Goal: Transaction & Acquisition: Download file/media

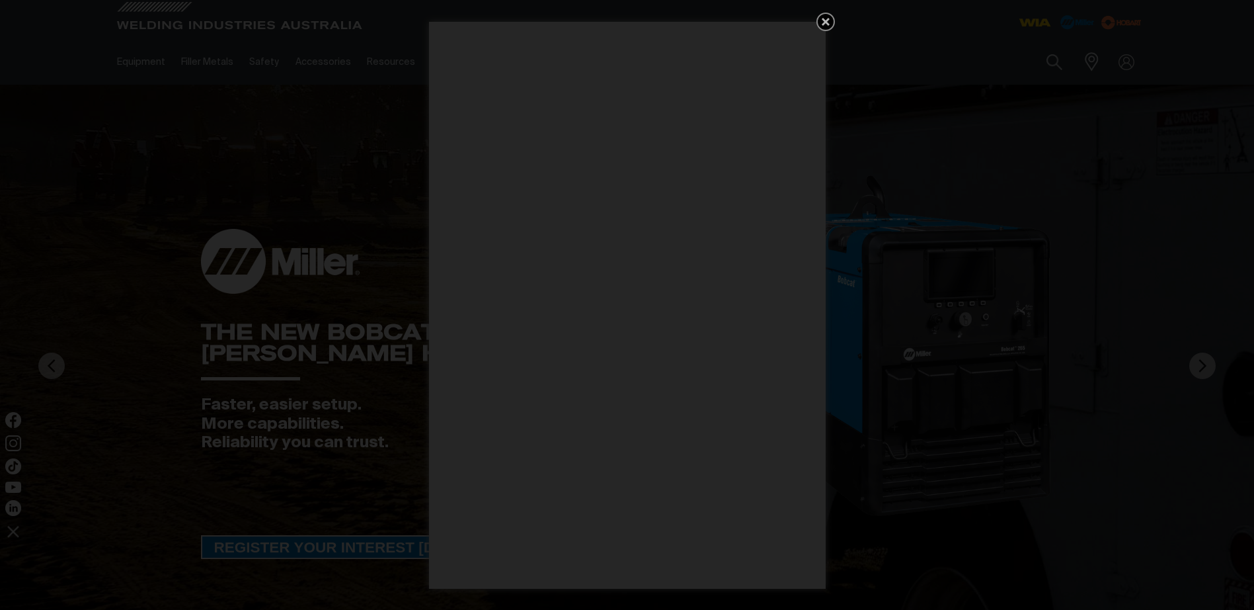
click at [829, 19] on icon "Get 5 WIA Welding Guides Free!" at bounding box center [826, 22] width 16 height 16
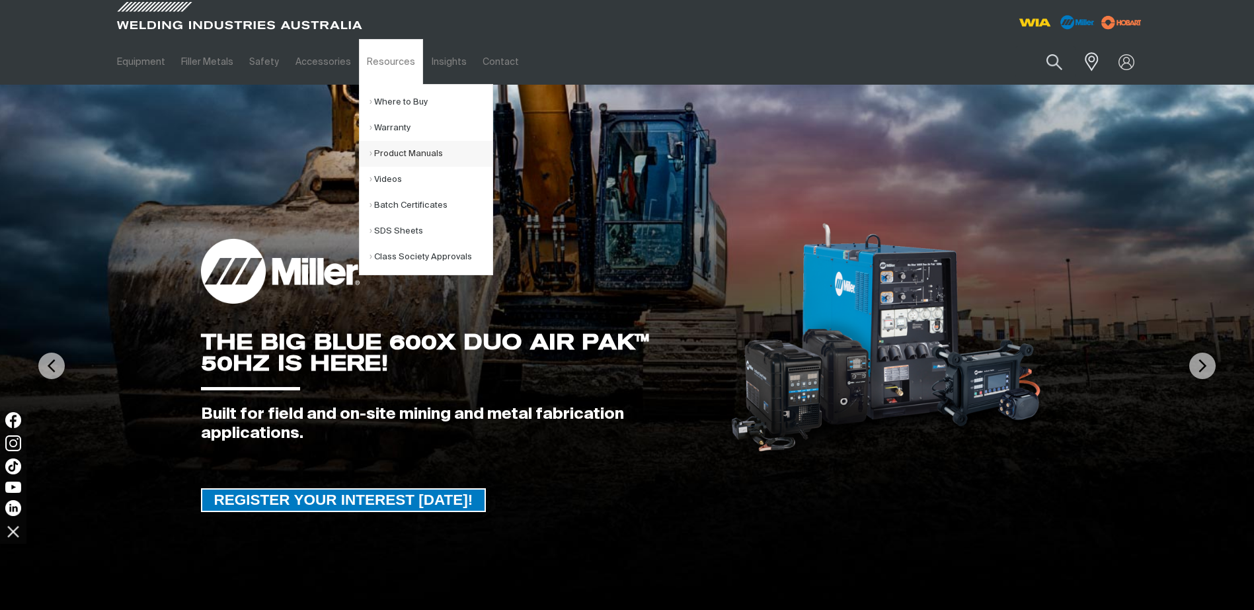
click at [394, 149] on link "Product Manuals" at bounding box center [431, 154] width 123 height 26
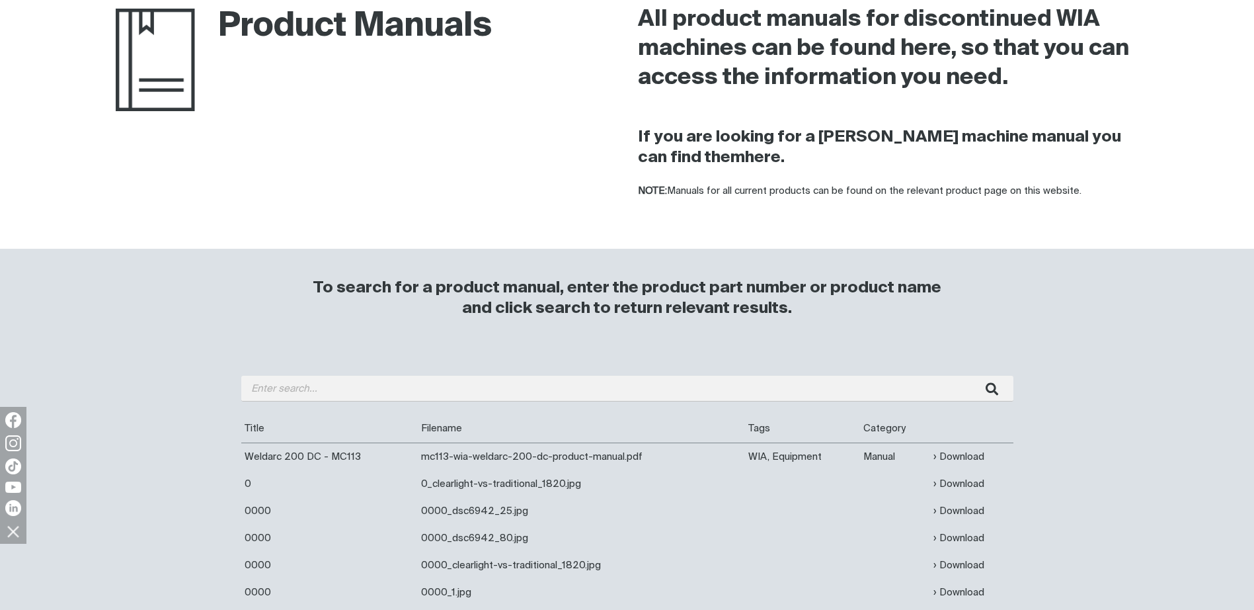
scroll to position [132, 0]
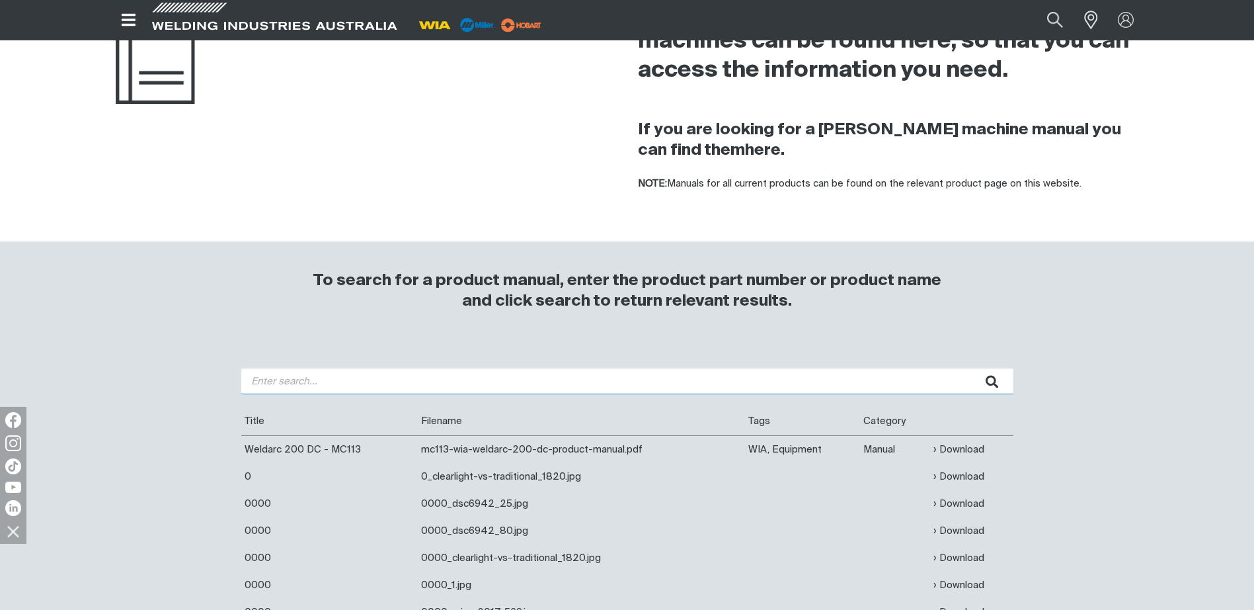
click at [282, 381] on input "search" at bounding box center [627, 381] width 772 height 26
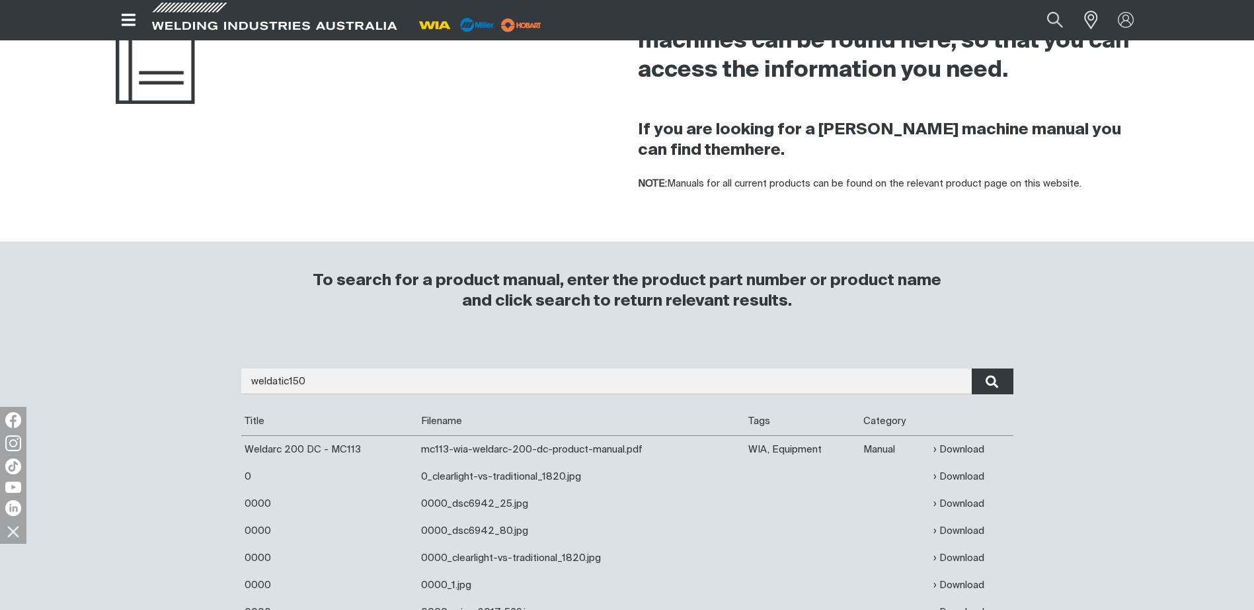
click at [990, 385] on icon "submit" at bounding box center [992, 381] width 13 height 17
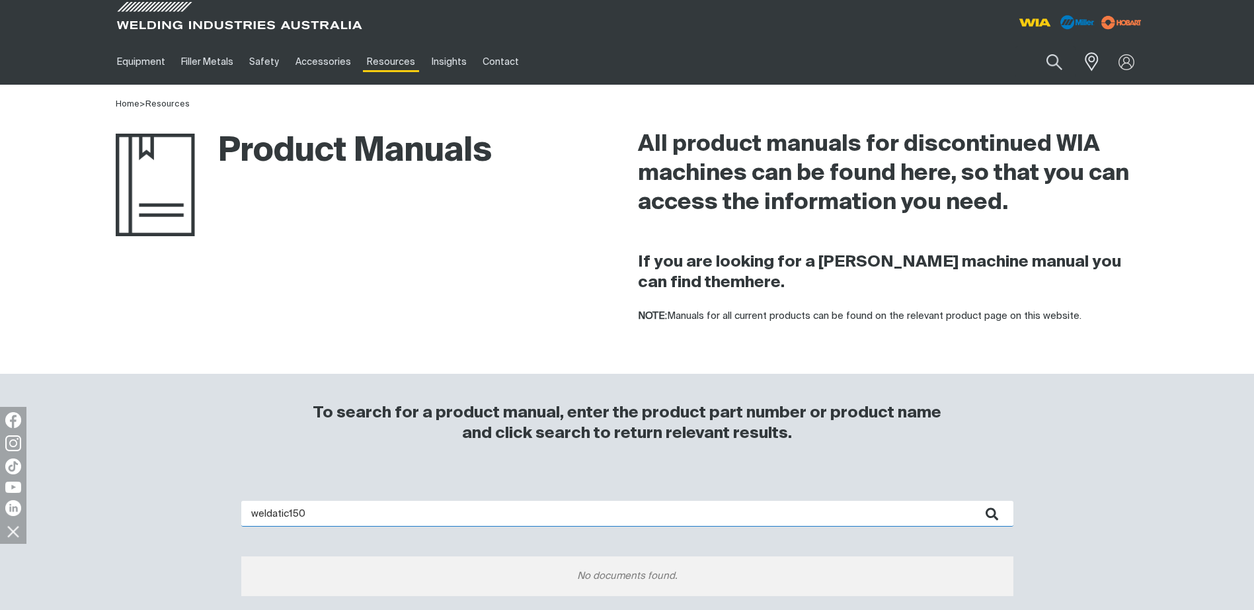
click at [315, 512] on input "weldatic150" at bounding box center [627, 513] width 772 height 26
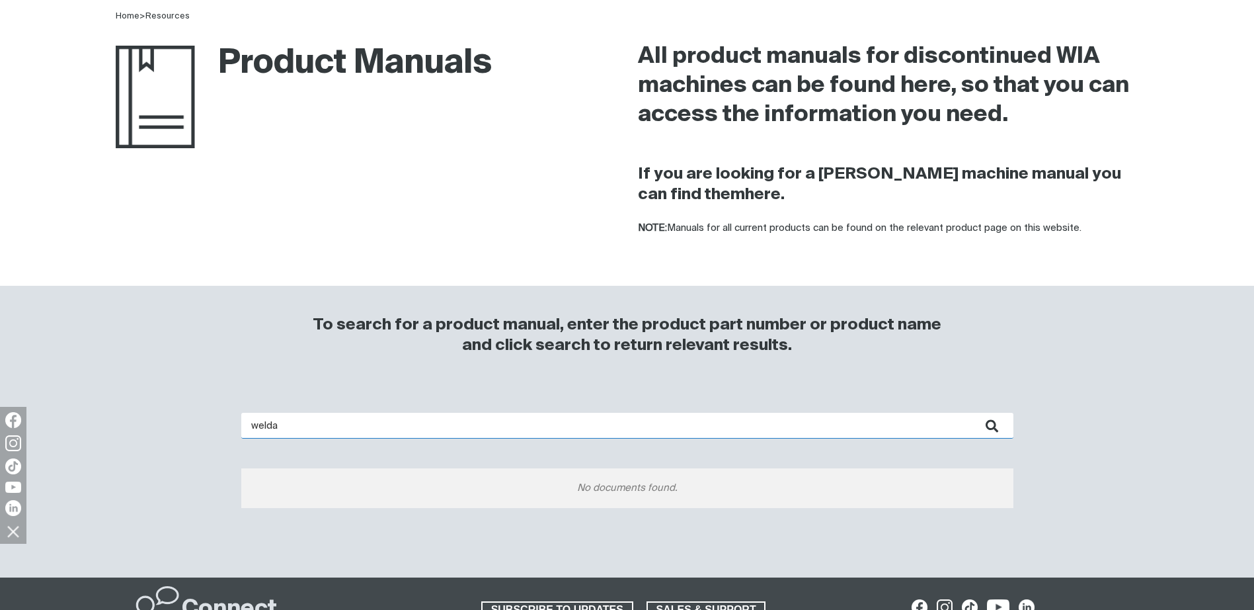
scroll to position [198, 0]
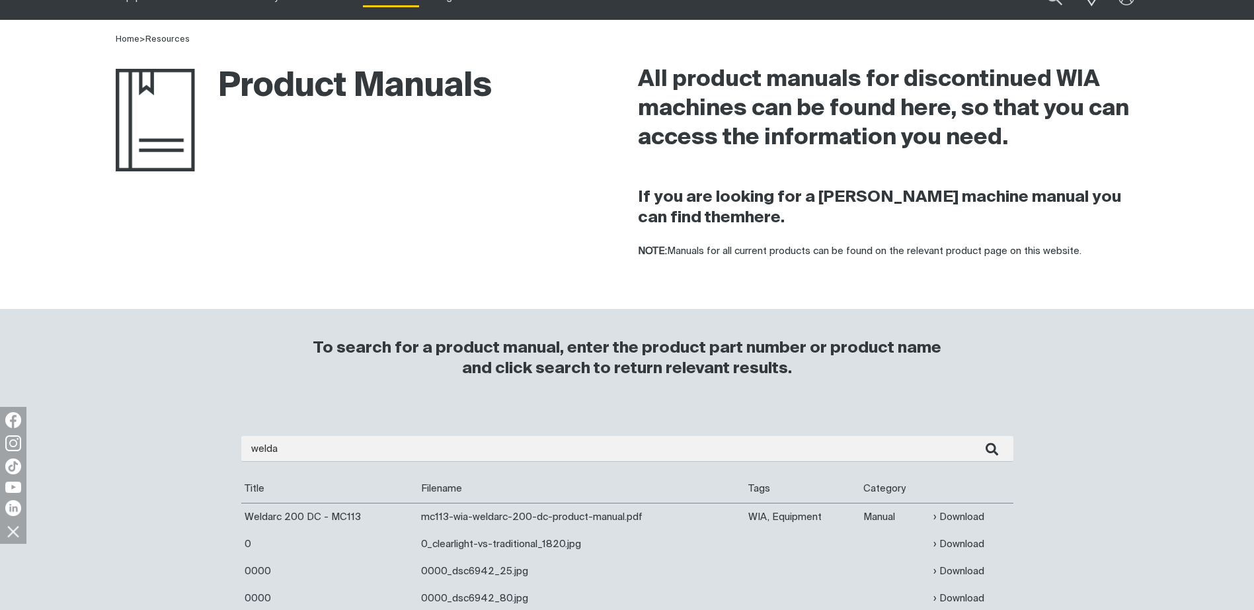
scroll to position [132, 0]
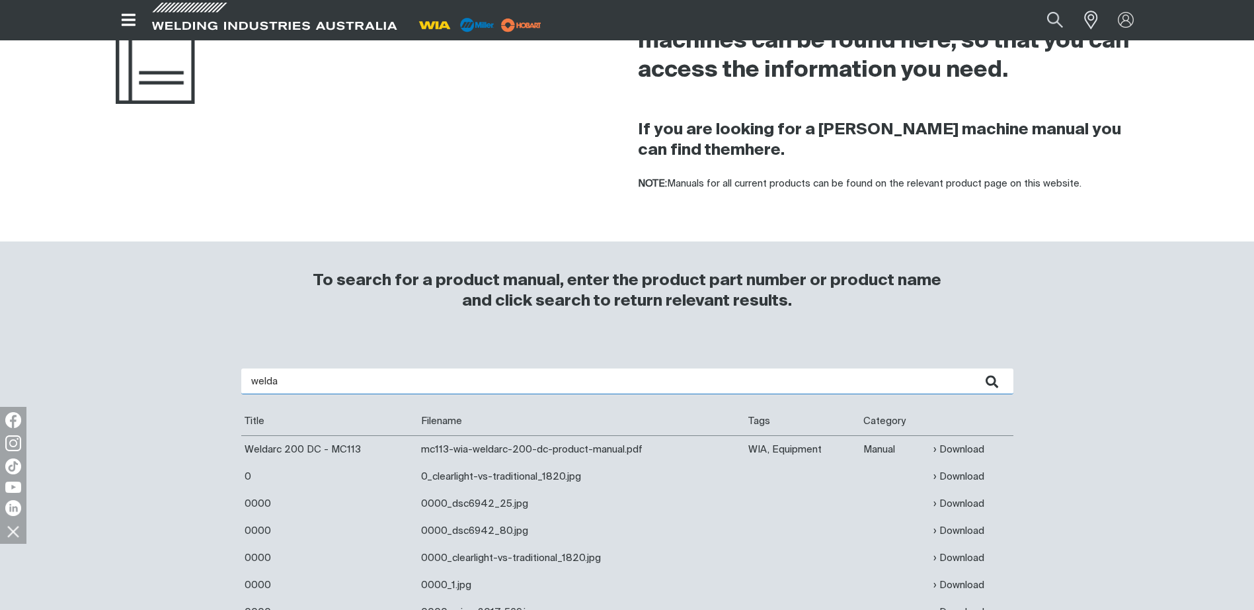
click at [294, 378] on input "welda" at bounding box center [627, 381] width 772 height 26
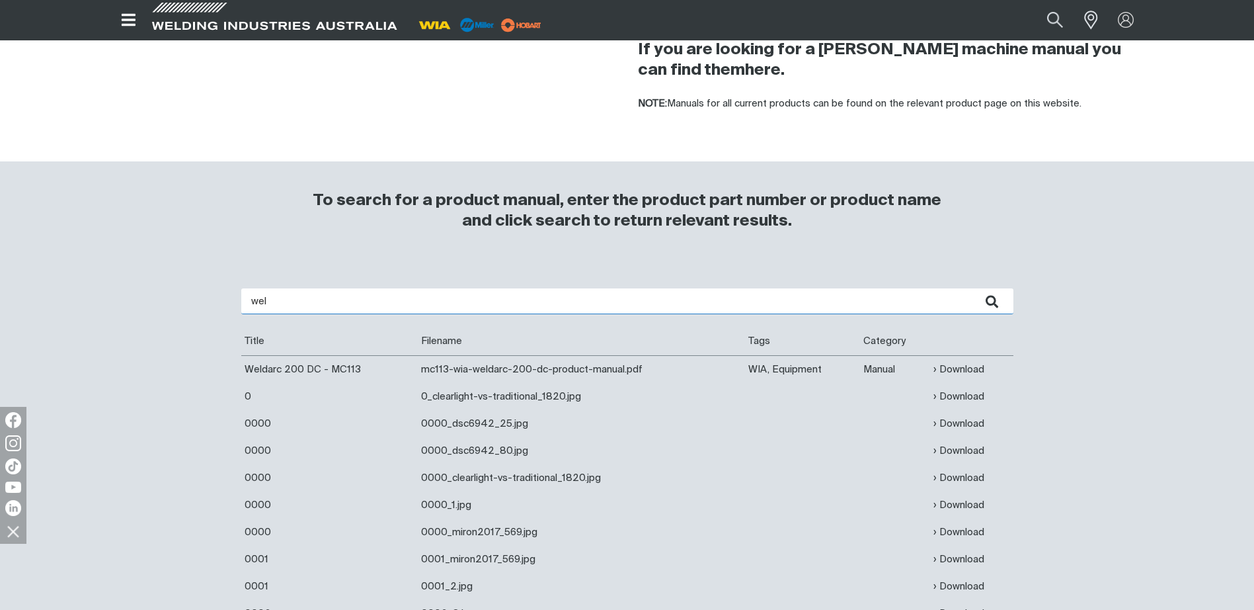
scroll to position [331, 0]
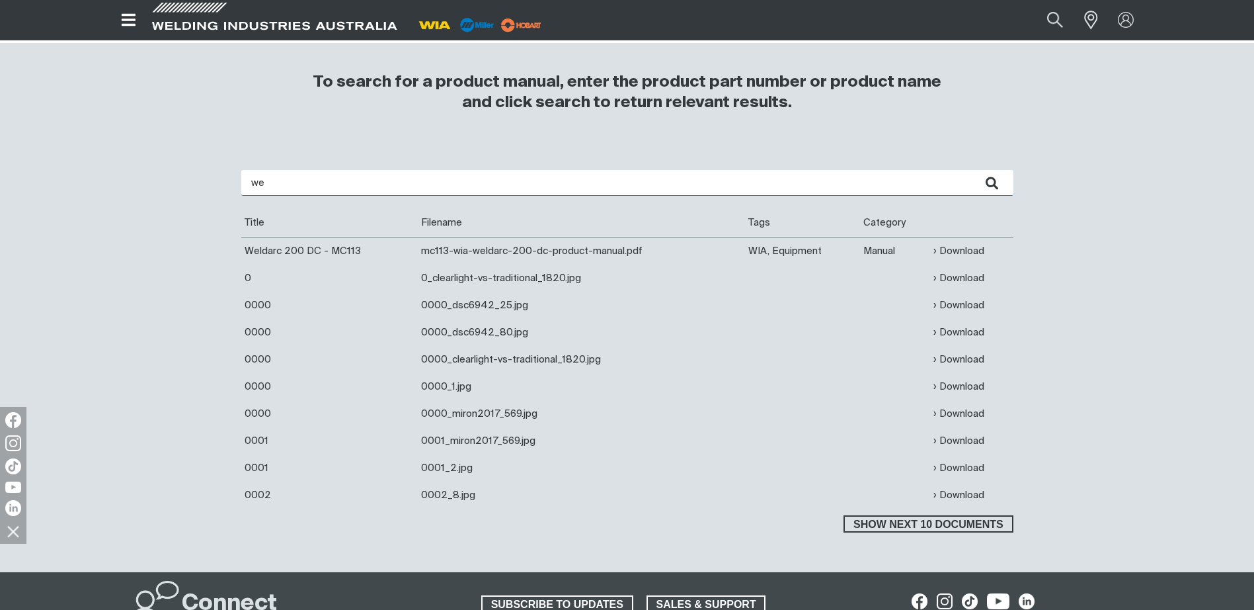
type input "w"
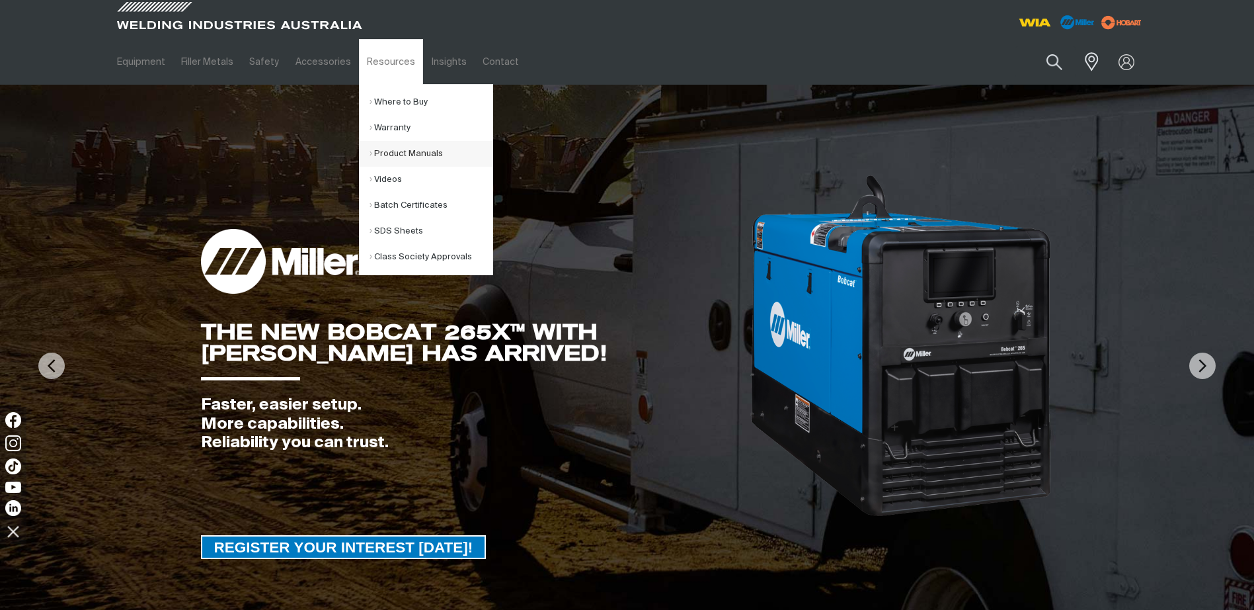
click at [388, 154] on link "Product Manuals" at bounding box center [431, 154] width 123 height 26
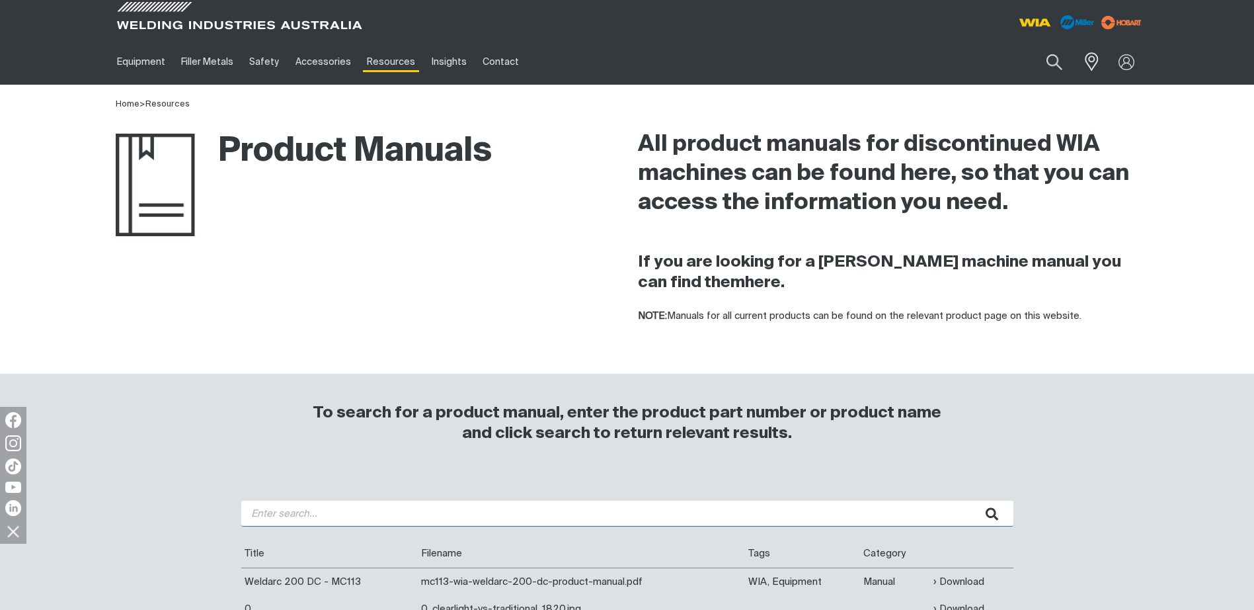
click at [288, 515] on input "search" at bounding box center [627, 513] width 772 height 26
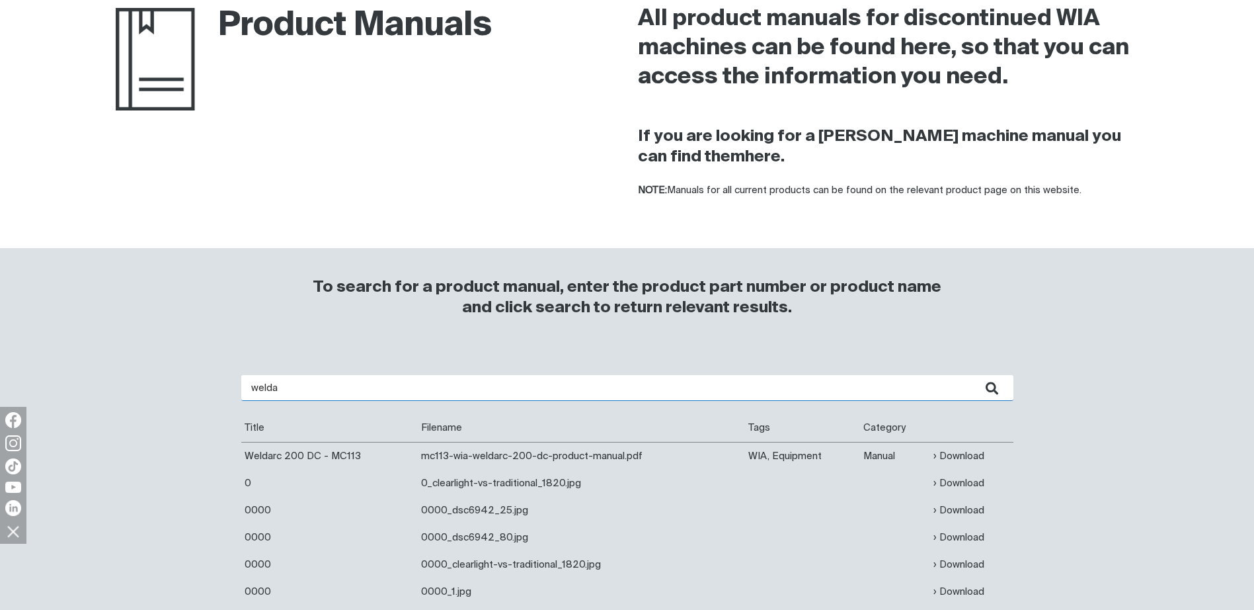
scroll to position [198, 0]
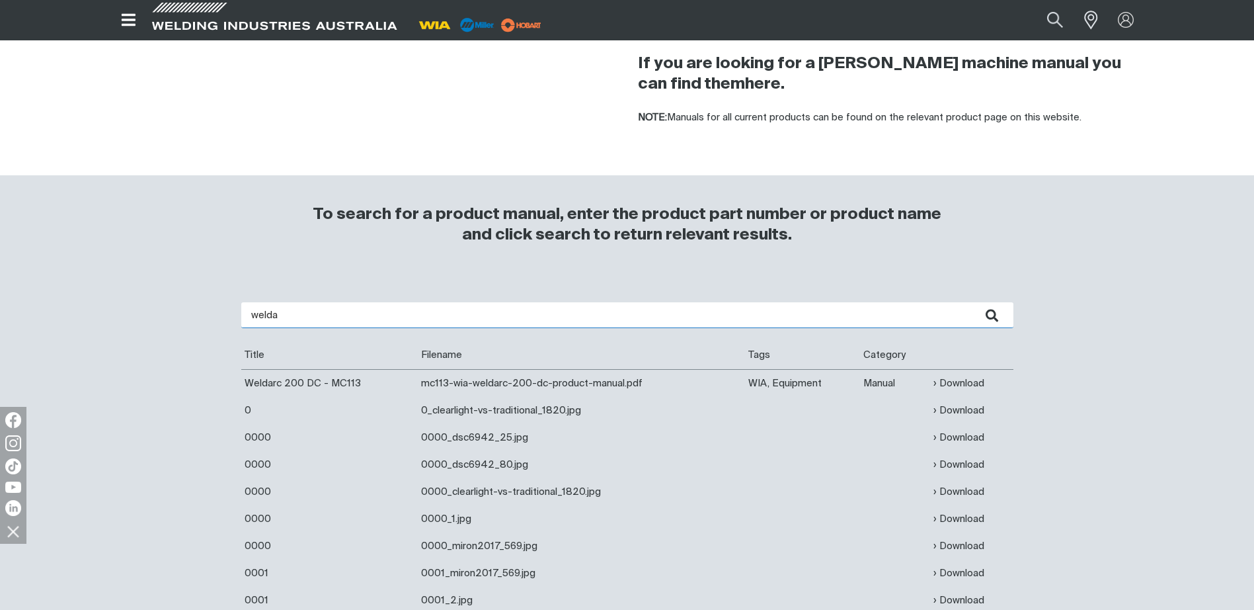
type input "welda"
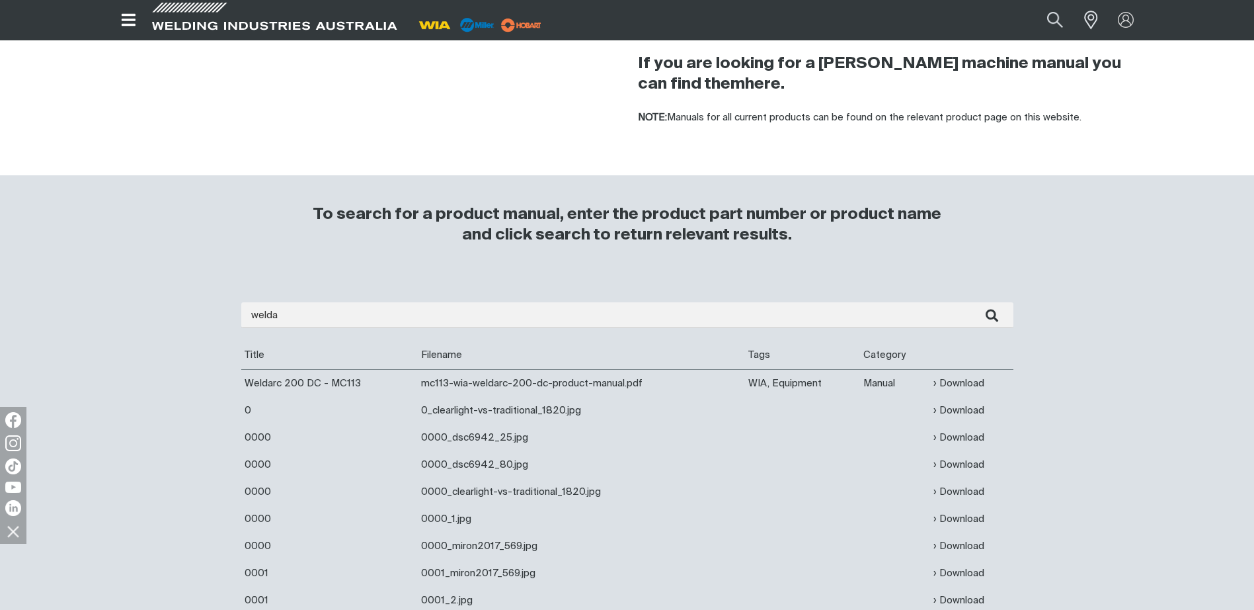
click at [435, 22] on img at bounding box center [435, 25] width 41 height 20
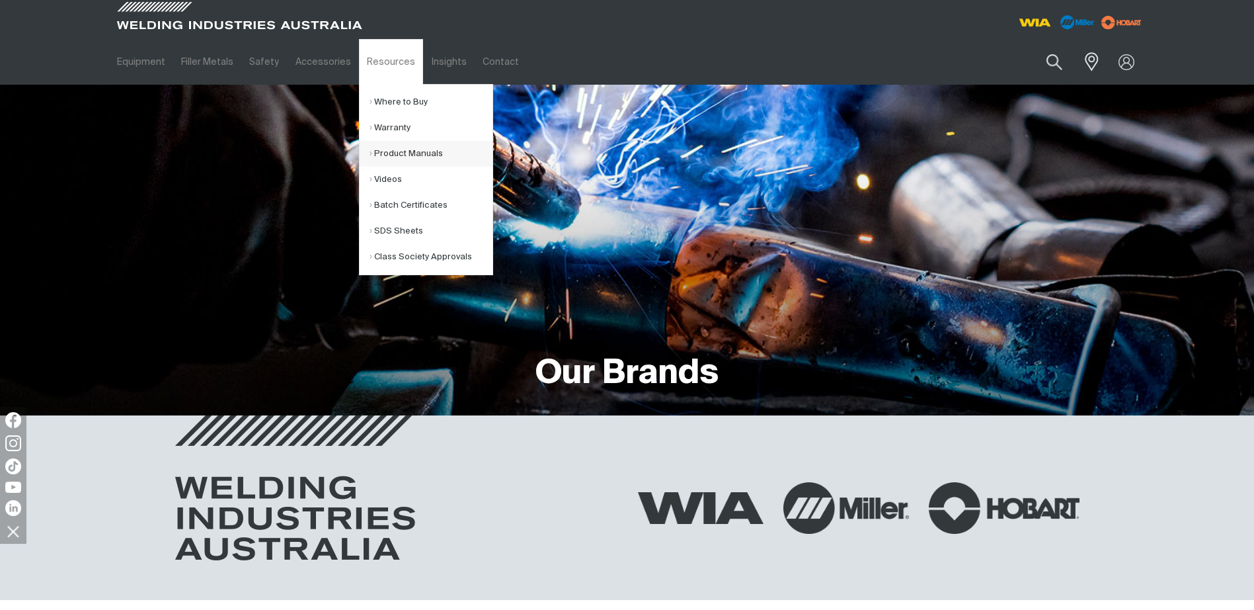
click at [387, 151] on link "Product Manuals" at bounding box center [431, 154] width 123 height 26
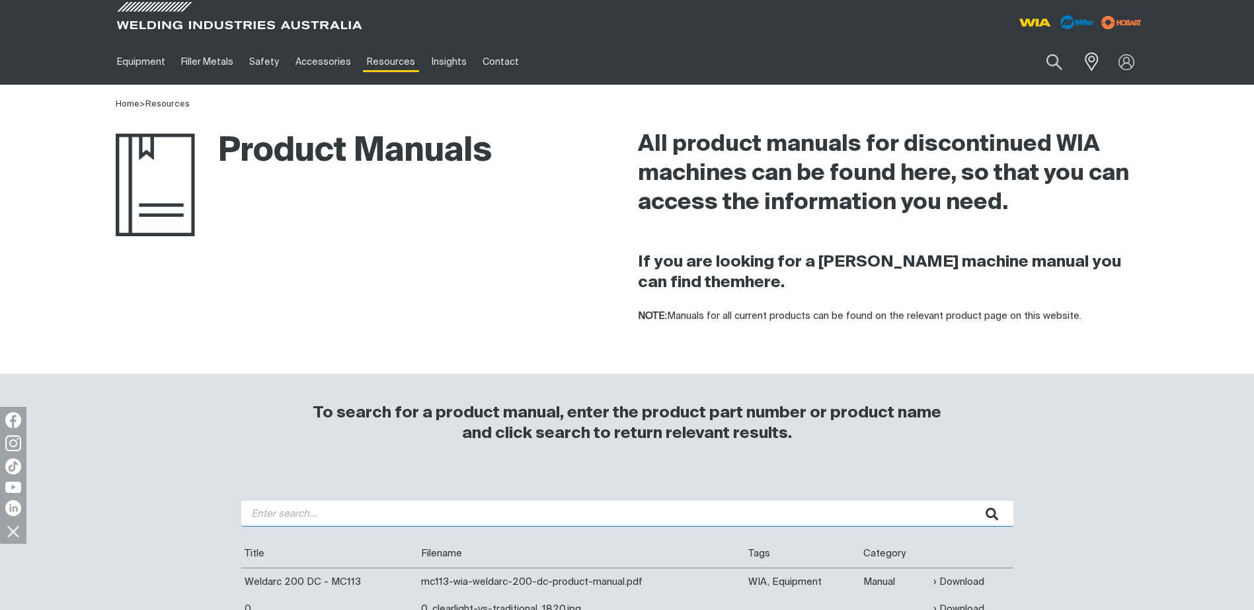
click at [276, 516] on input "search" at bounding box center [627, 513] width 772 height 26
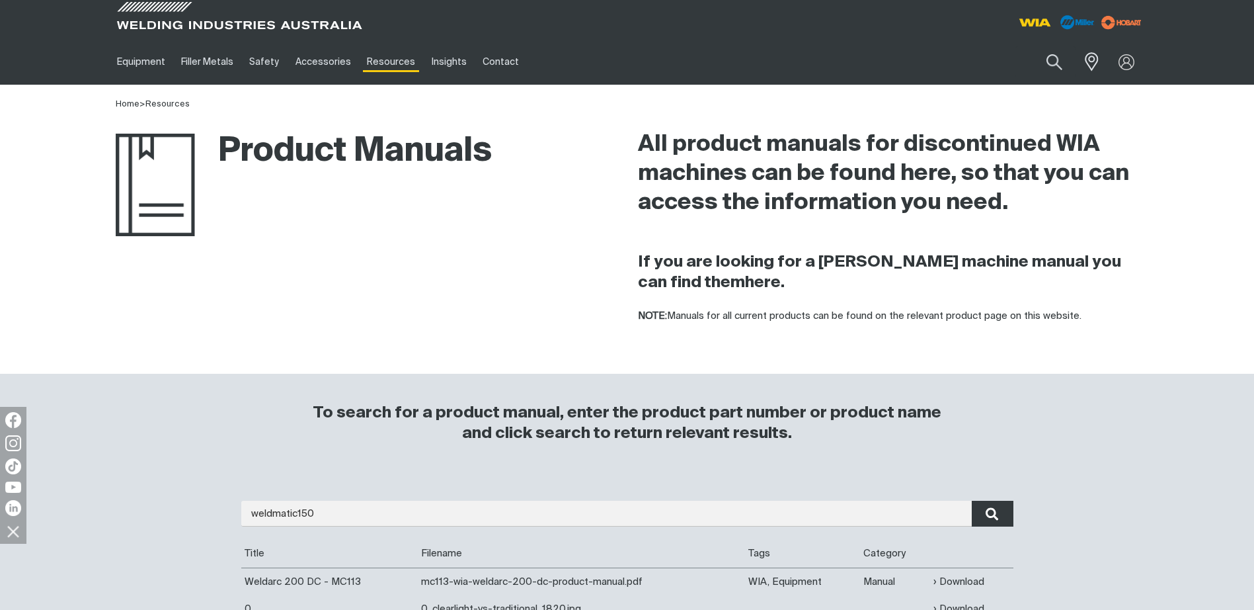
click at [987, 518] on icon "submit" at bounding box center [992, 513] width 13 height 17
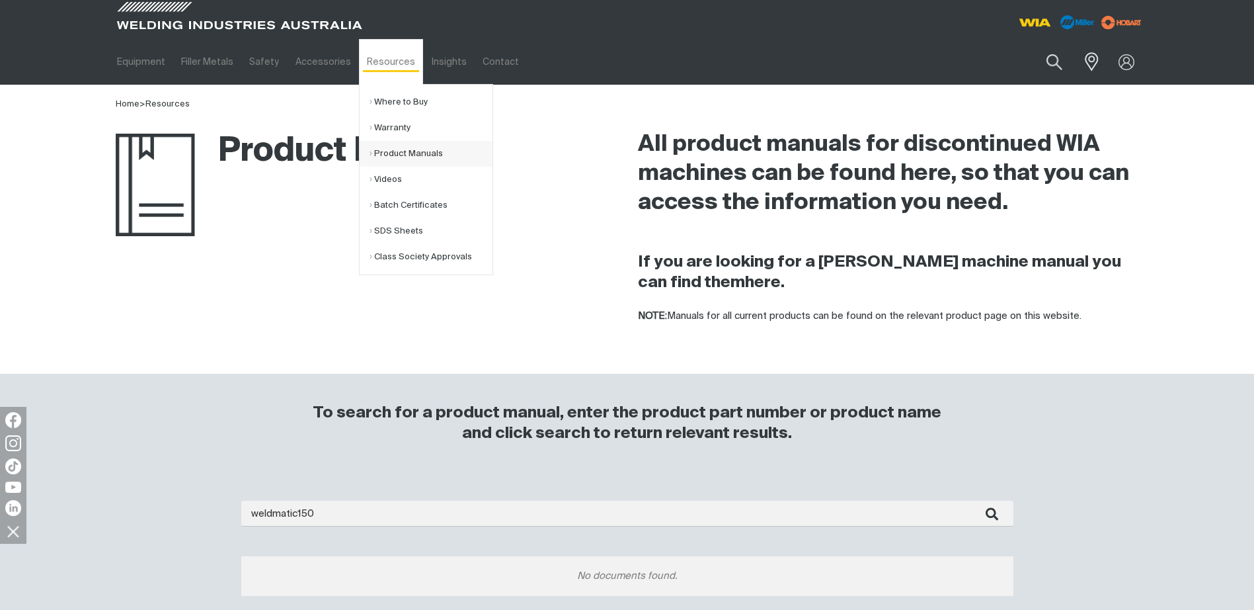
click at [394, 158] on link "Product Manuals" at bounding box center [431, 154] width 123 height 26
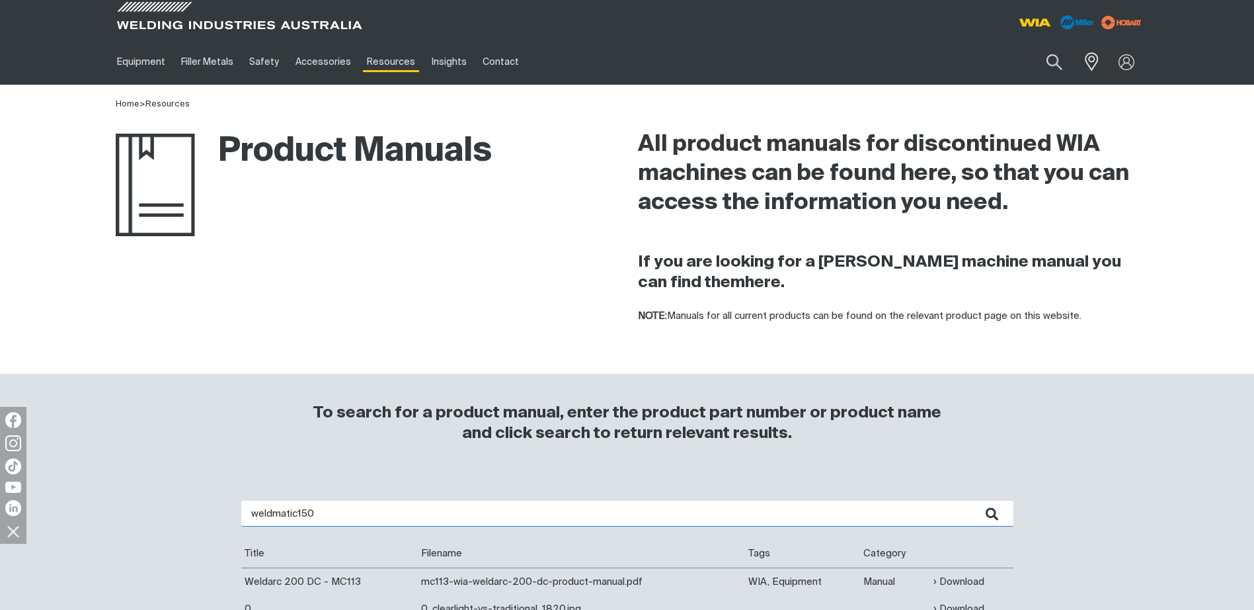
click at [317, 512] on input "weldmatic150" at bounding box center [627, 513] width 772 height 26
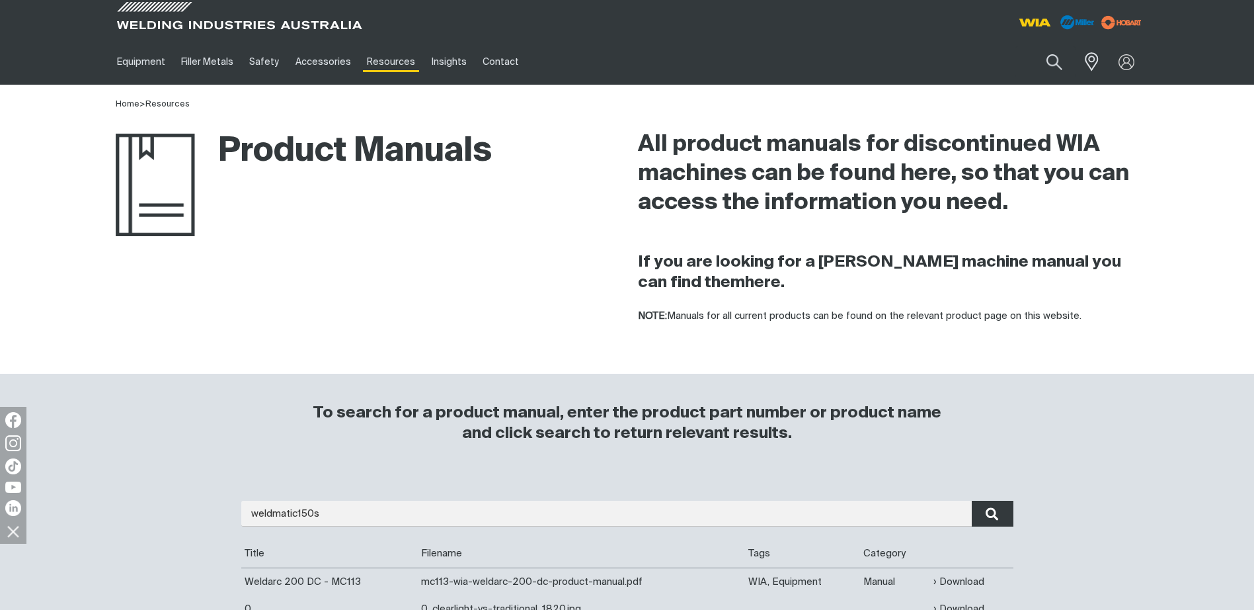
click at [994, 515] on icon "submit" at bounding box center [992, 513] width 13 height 13
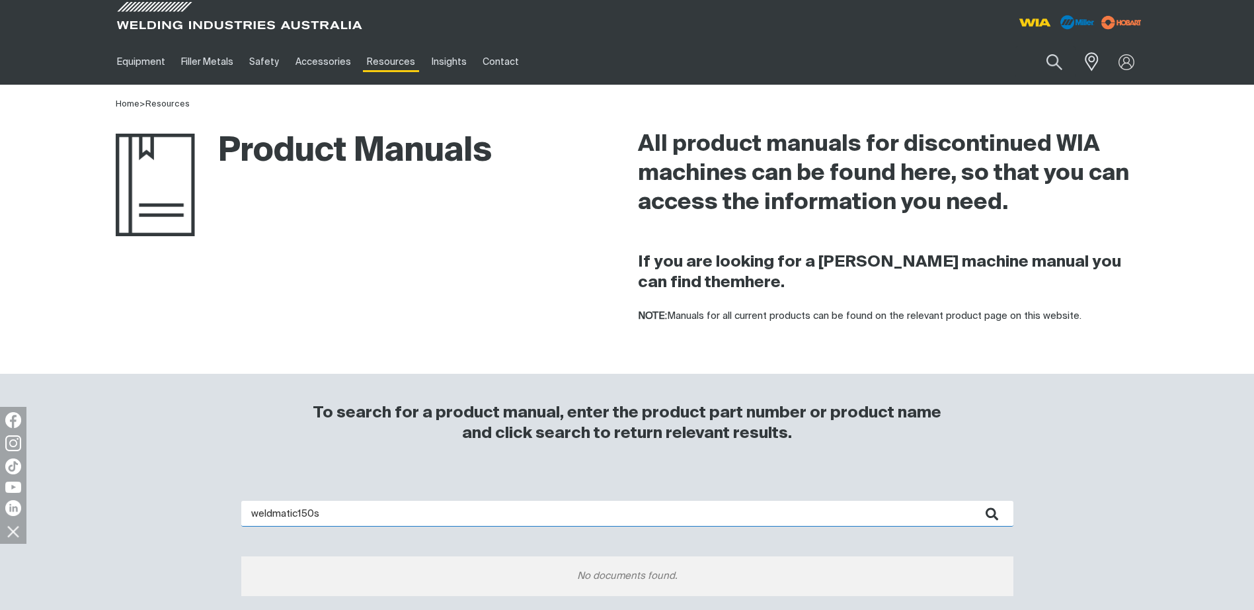
click at [355, 515] on input "weldmatic150s" at bounding box center [627, 513] width 772 height 26
click at [993, 515] on icon "submit" at bounding box center [992, 513] width 13 height 17
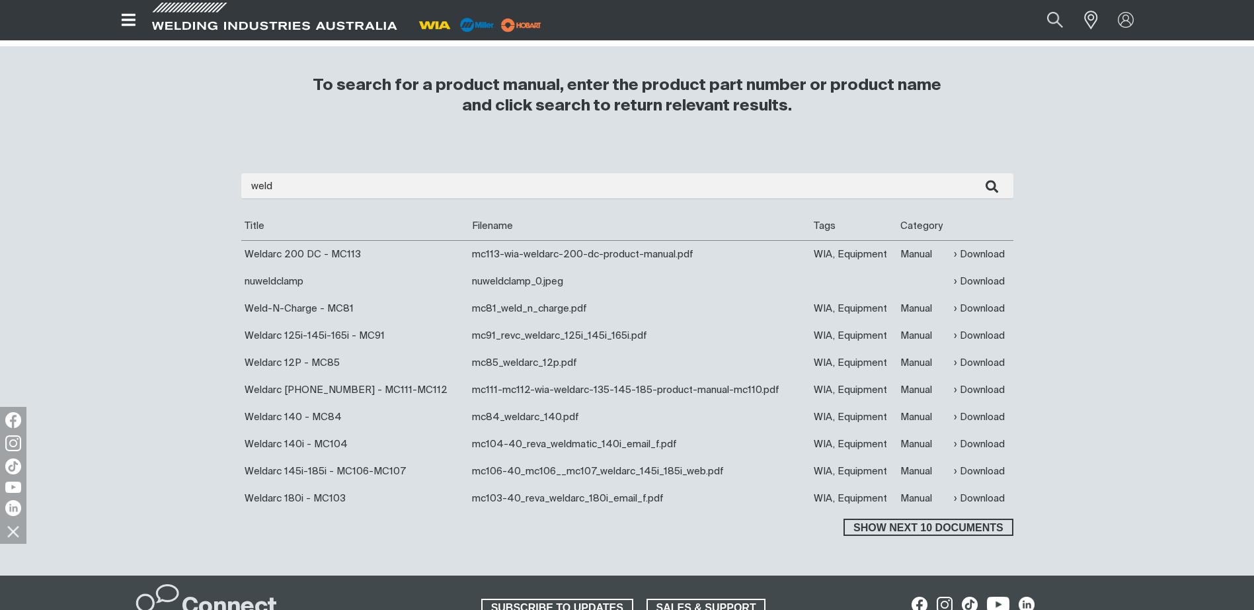
scroll to position [331, 0]
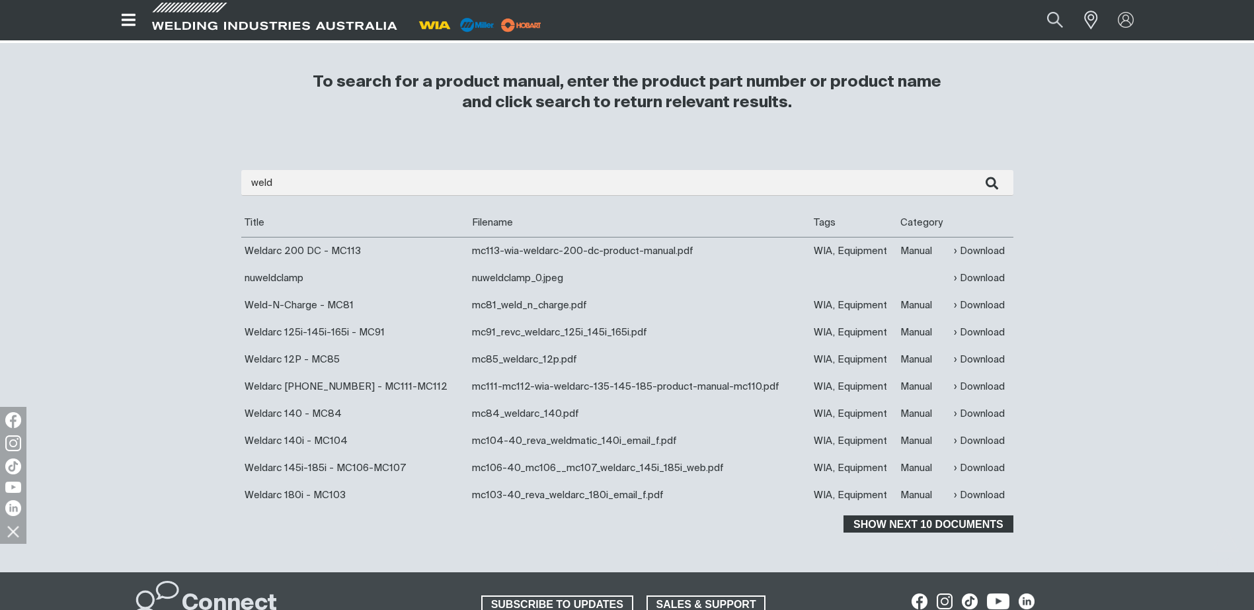
click at [919, 524] on span "Show next 10 documents" at bounding box center [928, 523] width 167 height 17
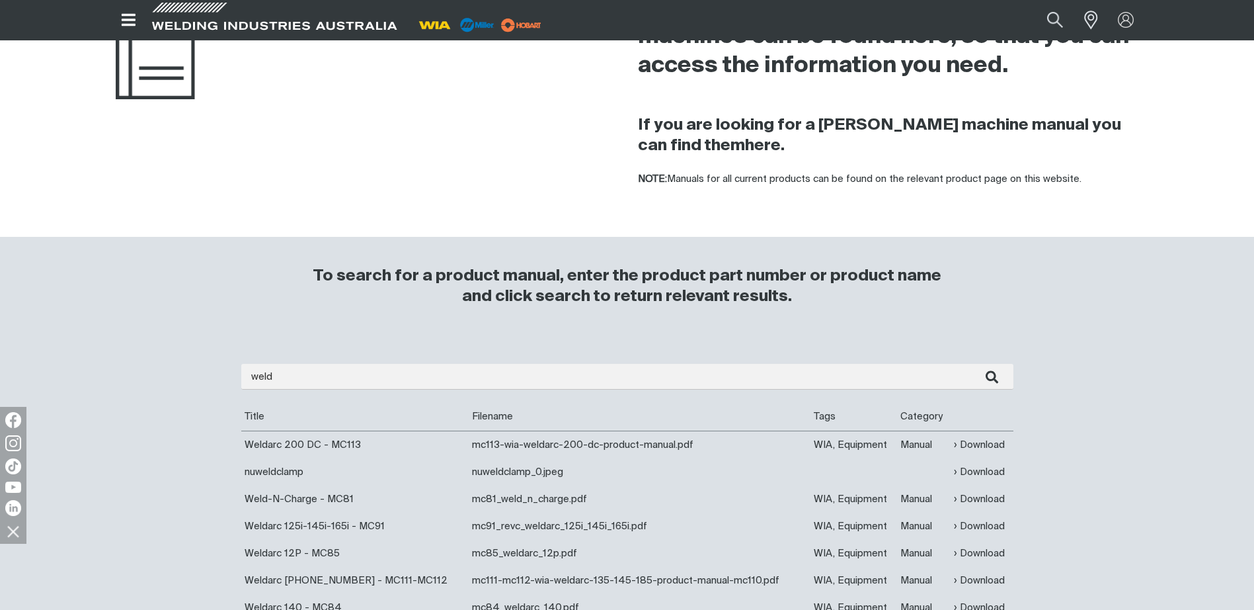
scroll to position [132, 0]
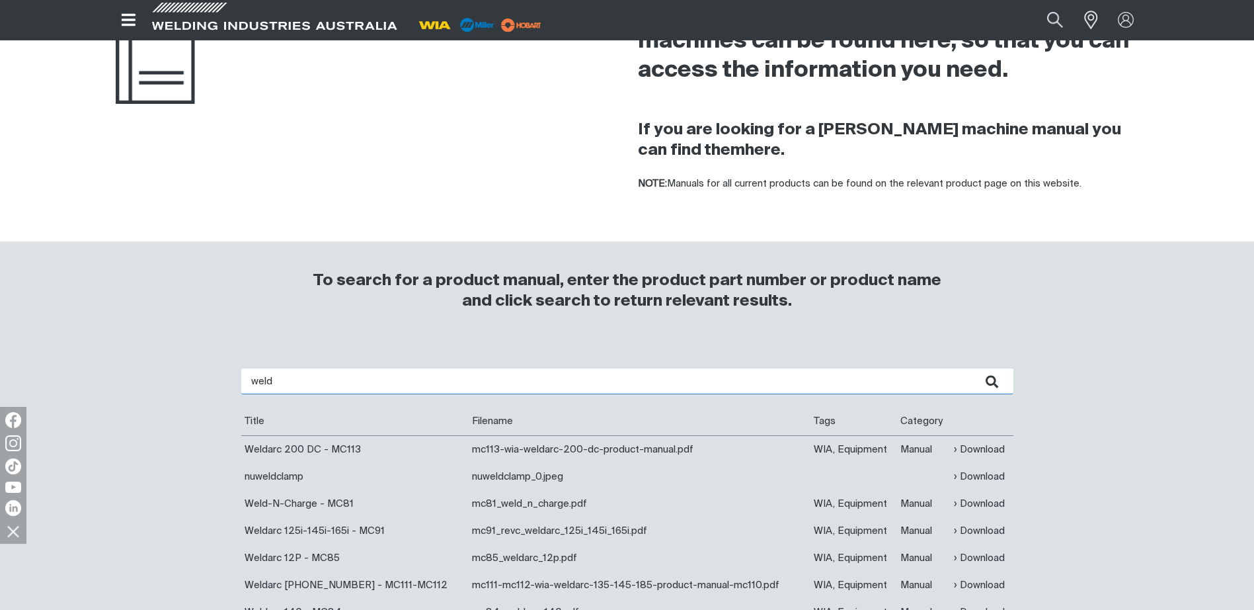
click at [283, 383] on input "weld" at bounding box center [627, 381] width 772 height 26
type input "weldmatic"
click at [445, 27] on img at bounding box center [435, 25] width 41 height 20
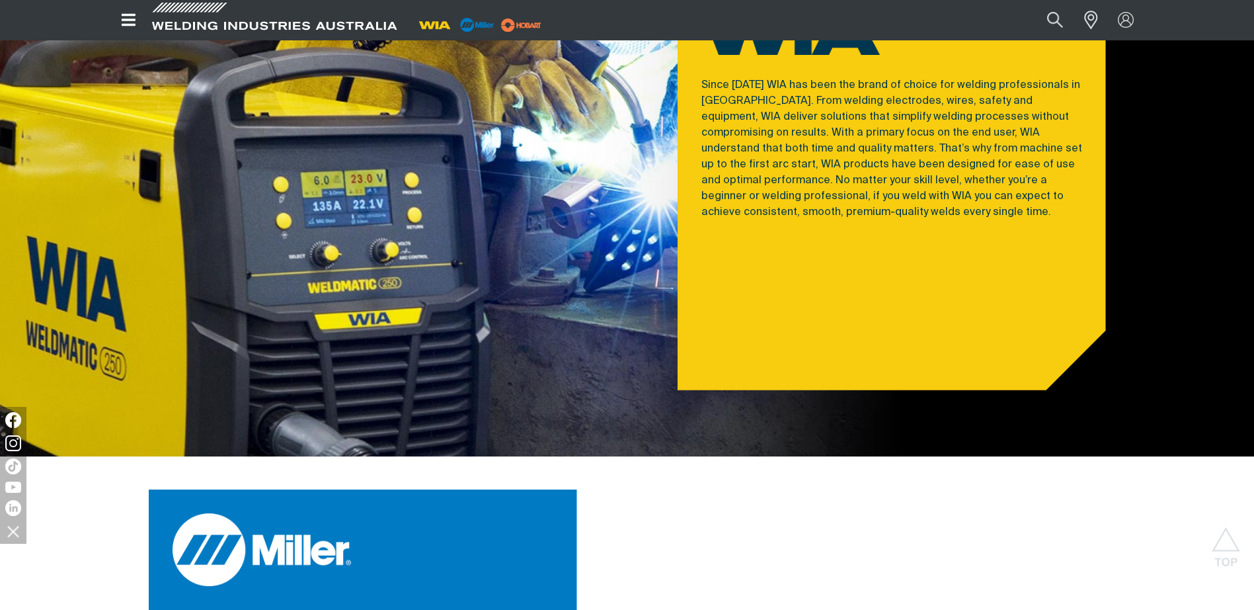
scroll to position [926, 0]
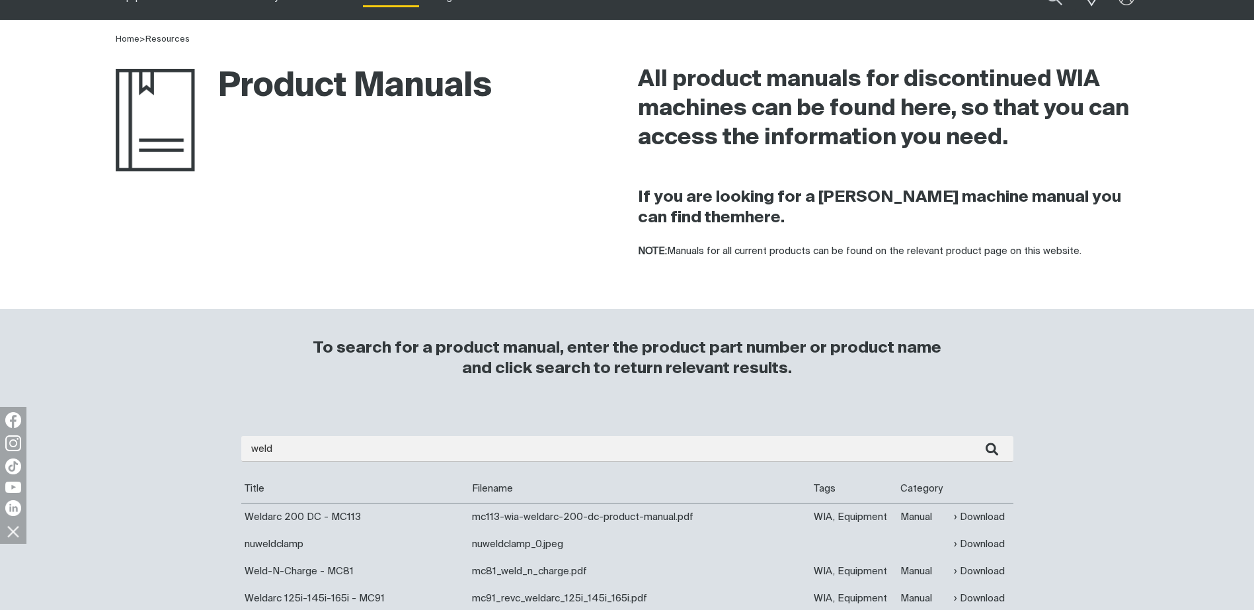
scroll to position [132, 0]
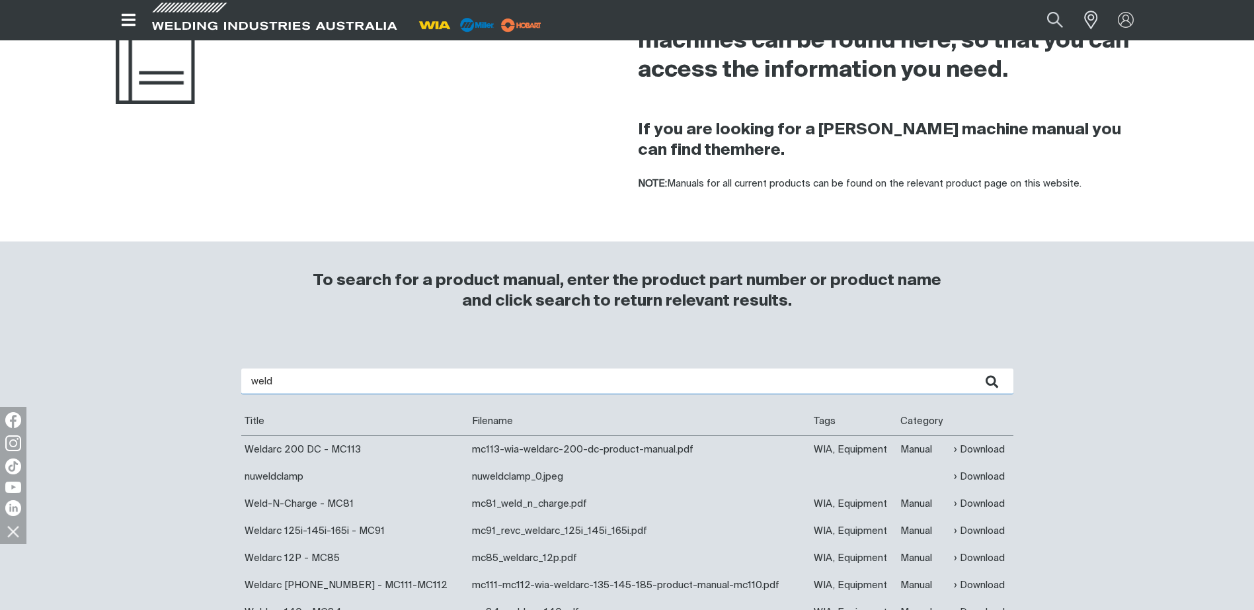
click at [280, 383] on input "weld" at bounding box center [627, 381] width 772 height 26
type input "weldmatic"
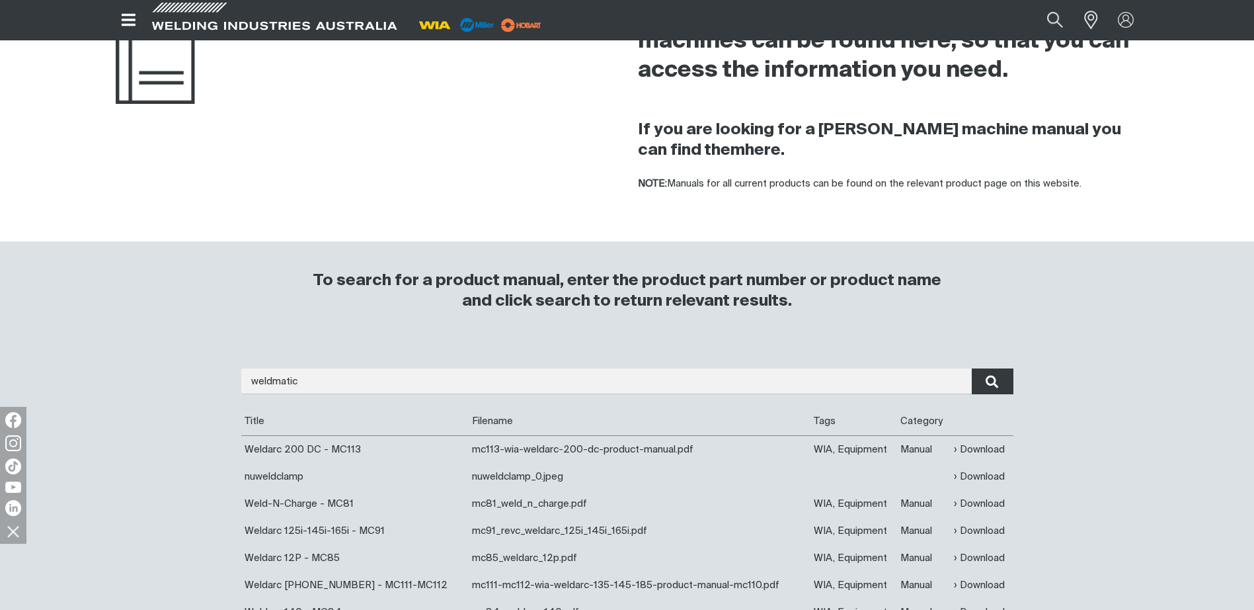
click at [998, 379] on icon "submit" at bounding box center [992, 381] width 13 height 17
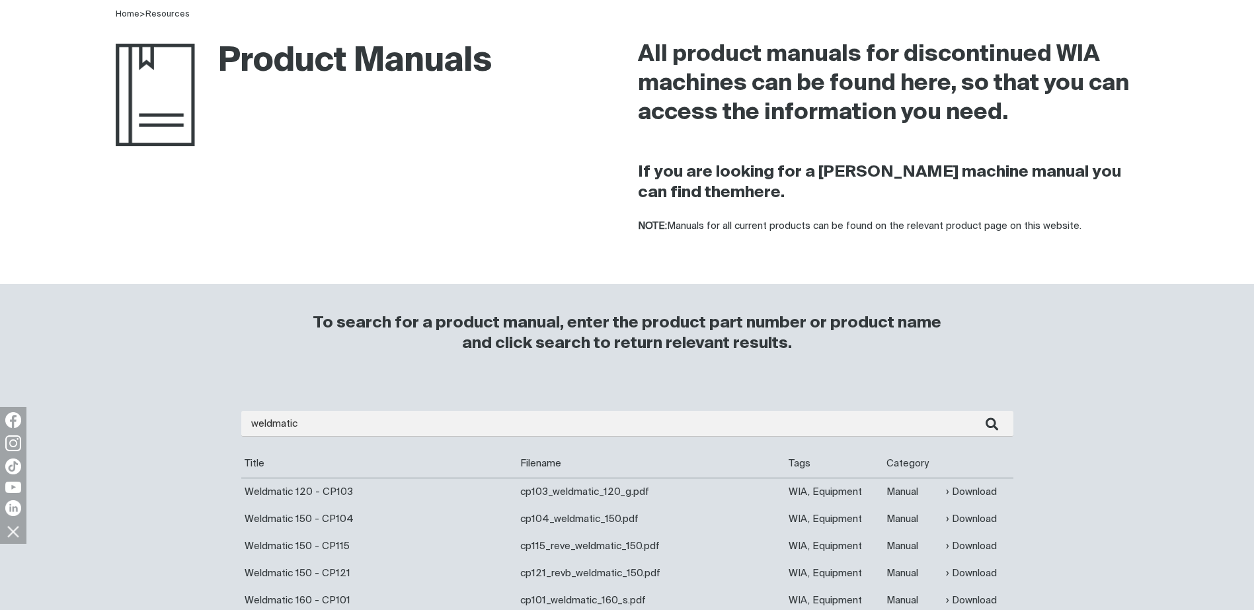
scroll to position [198, 0]
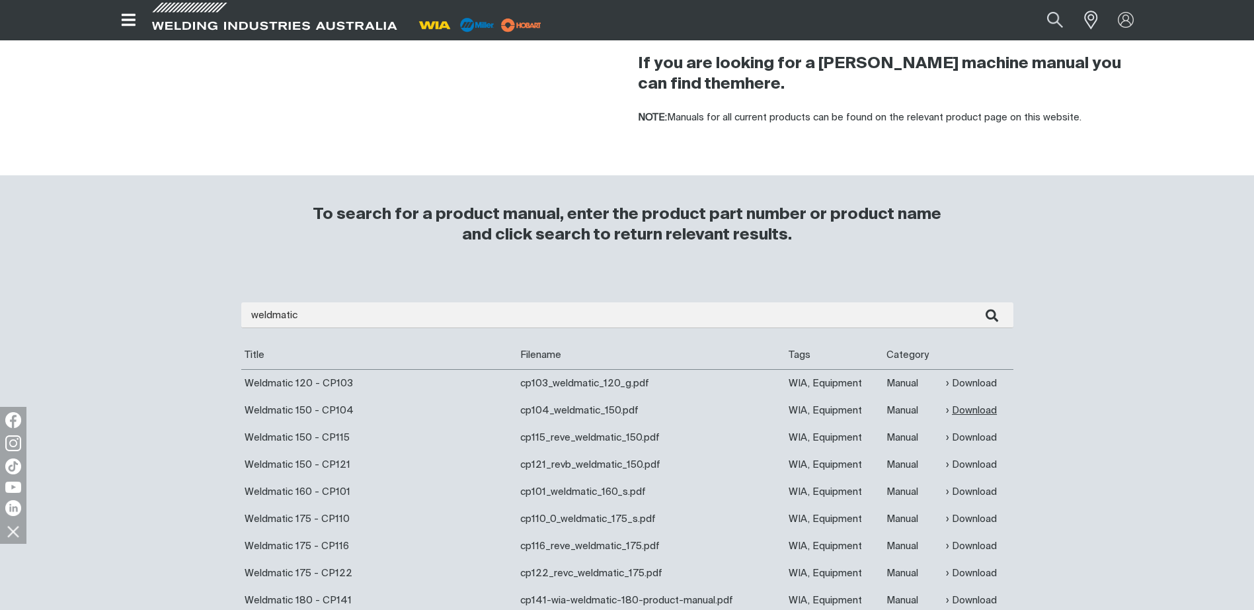
click at [986, 409] on link "Download" at bounding box center [971, 410] width 51 height 15
click at [130, 24] on icon "Open top menu" at bounding box center [129, 20] width 14 height 12
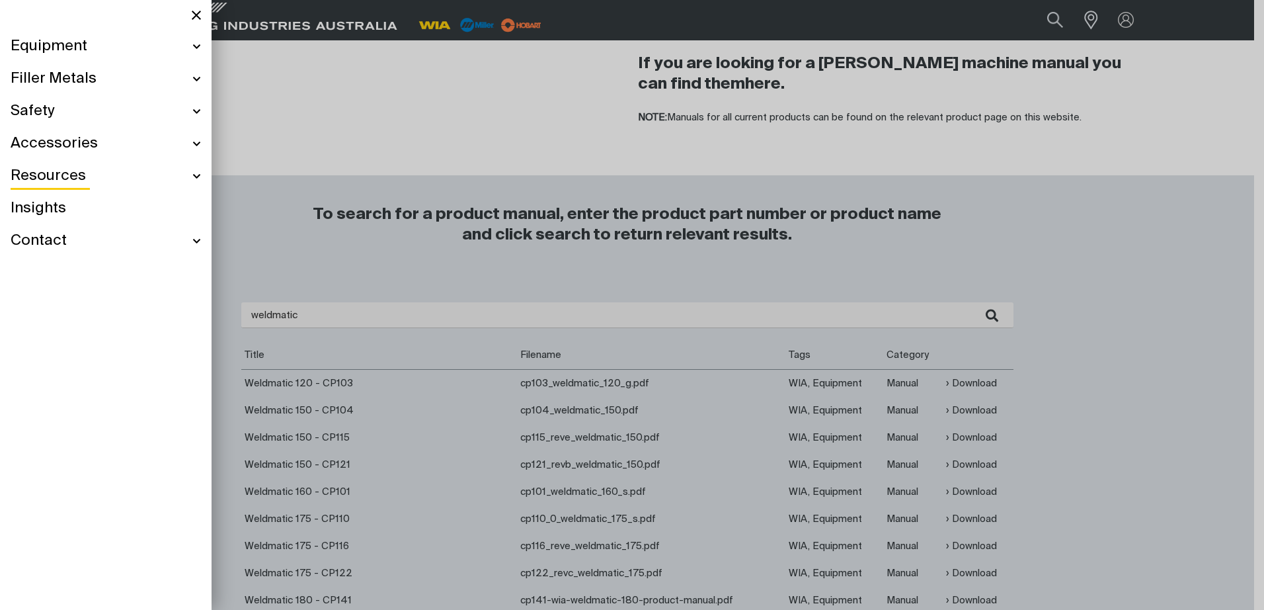
click at [286, 26] on div at bounding box center [632, 305] width 1264 height 610
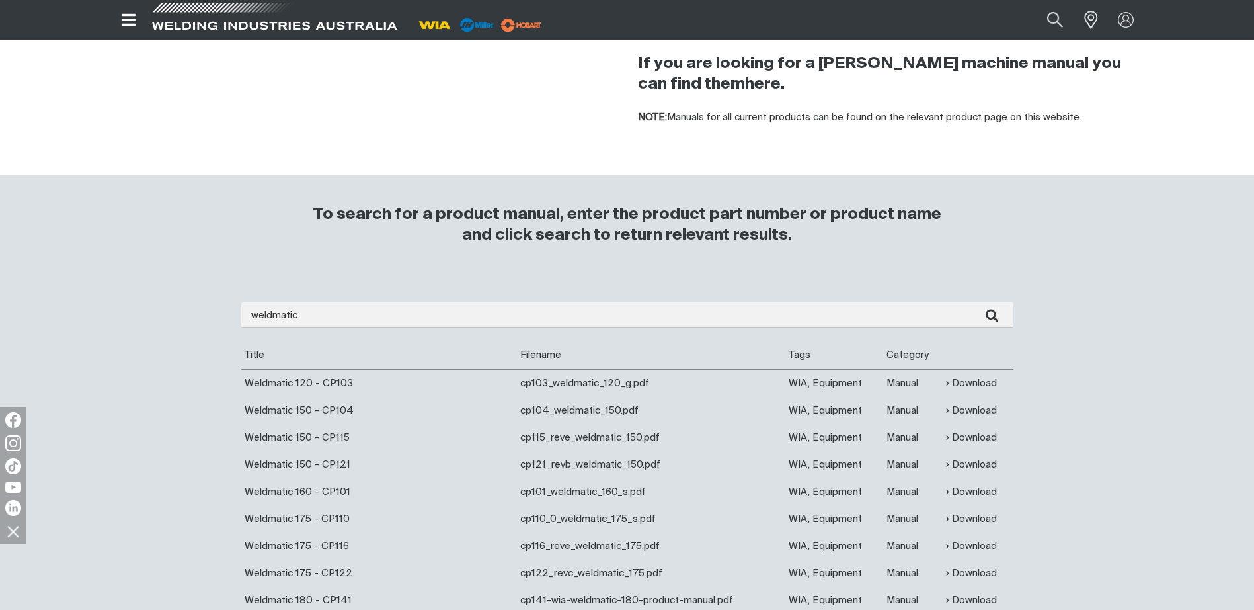
click at [277, 26] on span at bounding box center [274, 20] width 251 height 39
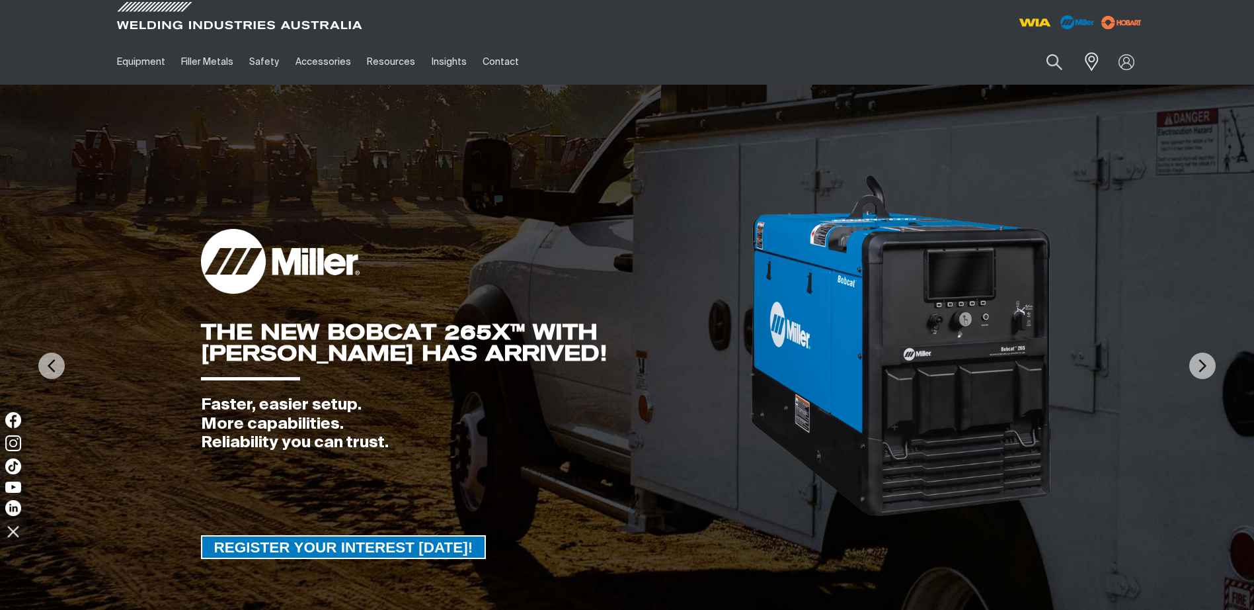
drag, startPoint x: 1086, startPoint y: 161, endPoint x: 1125, endPoint y: 123, distance: 54.2
click at [1125, 123] on img at bounding box center [627, 366] width 1254 height 562
drag, startPoint x: 149, startPoint y: 0, endPoint x: 1228, endPoint y: 78, distance: 1081.1
click at [1228, 78] on div "Equipment Stick Welders TIG Welders MIG Welders Multi-Process Welders Engine Dr…" at bounding box center [627, 62] width 1254 height 46
